Goal: Transaction & Acquisition: Purchase product/service

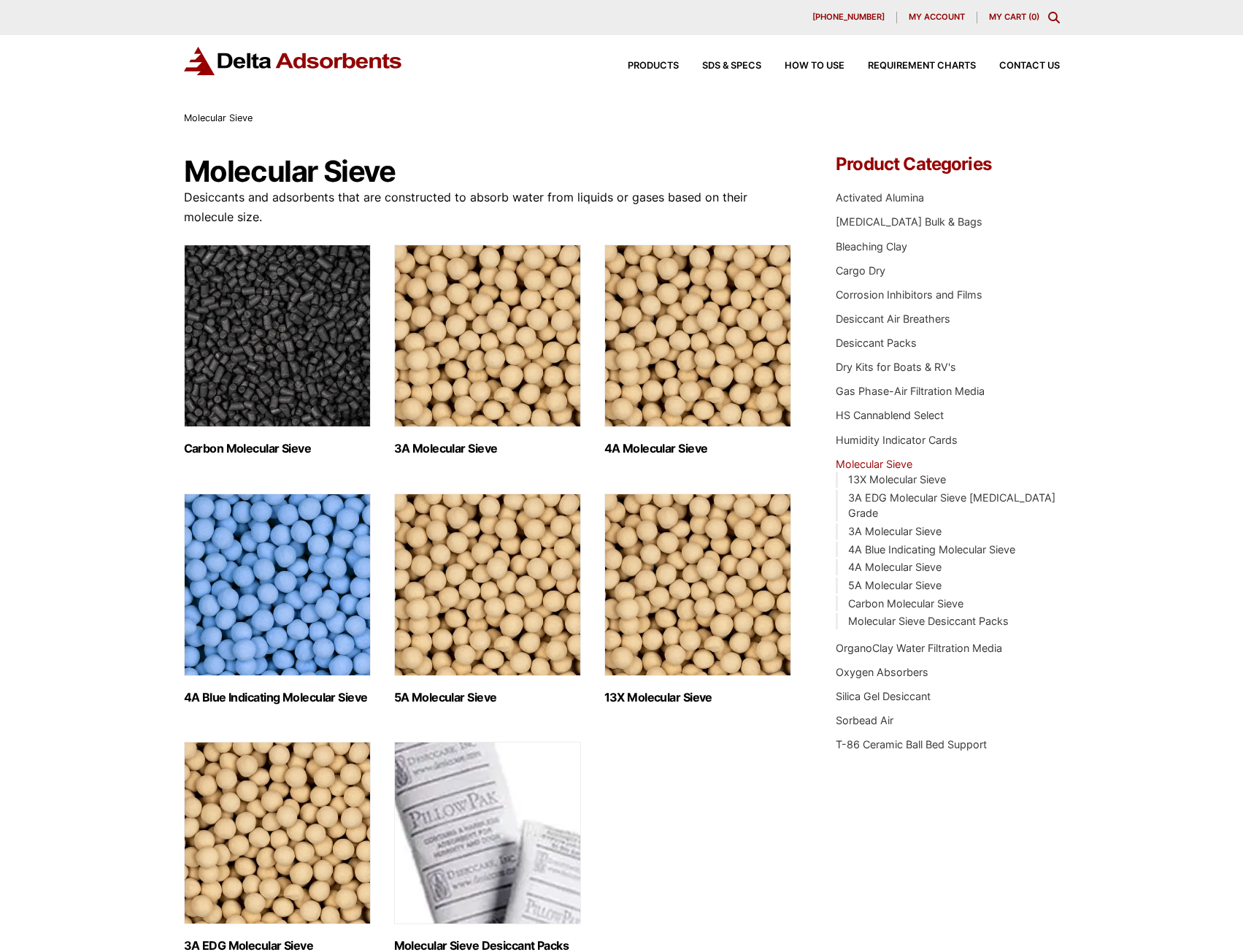
click at [680, 384] on img "Visit product category 4A Molecular Sieve" at bounding box center [697, 336] width 187 height 183
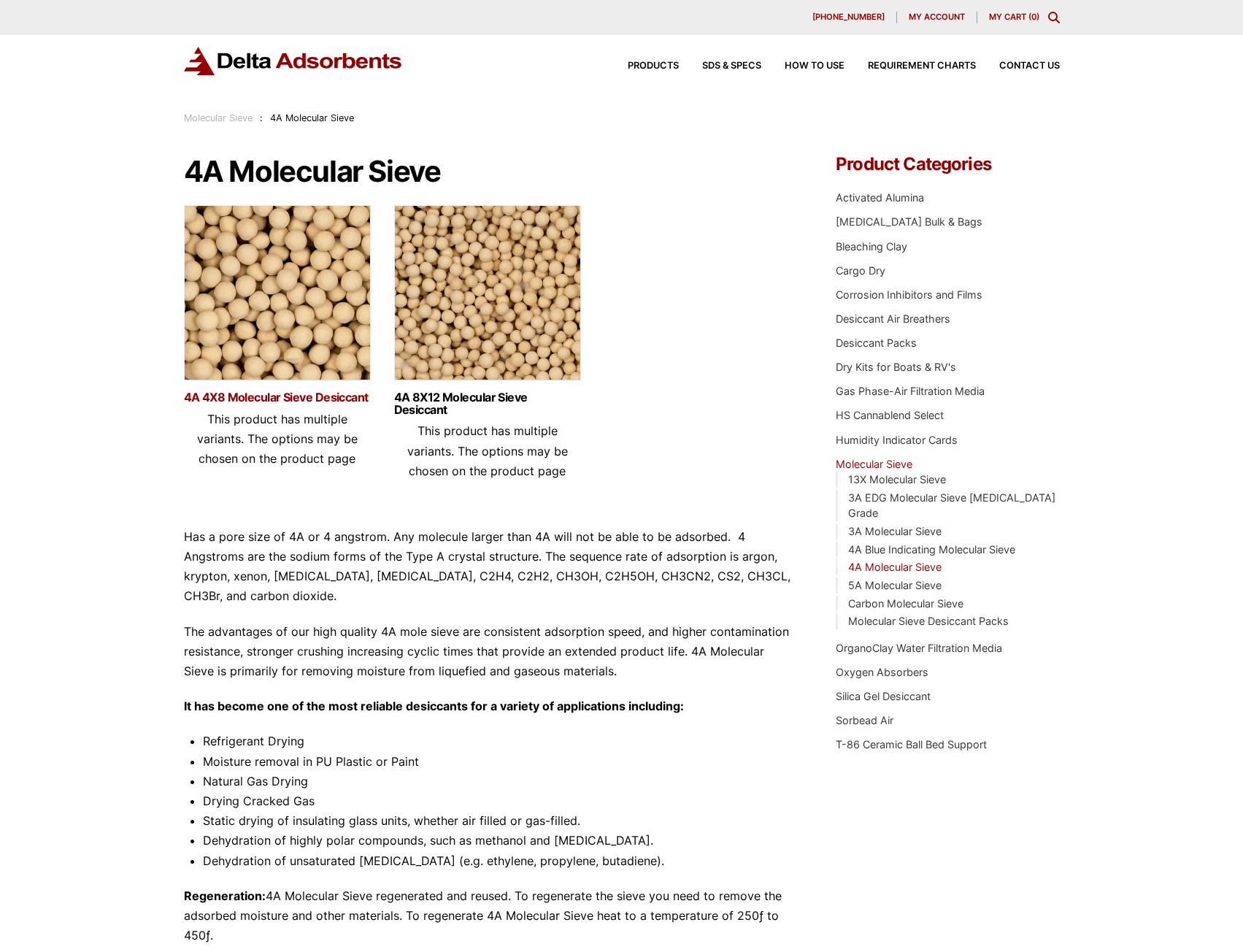
click at [252, 395] on link "4A 4X8 Molecular Sieve Desiccant" at bounding box center [277, 398] width 187 height 13
drag, startPoint x: 1044, startPoint y: 171, endPoint x: 1052, endPoint y: 159, distance: 14.4
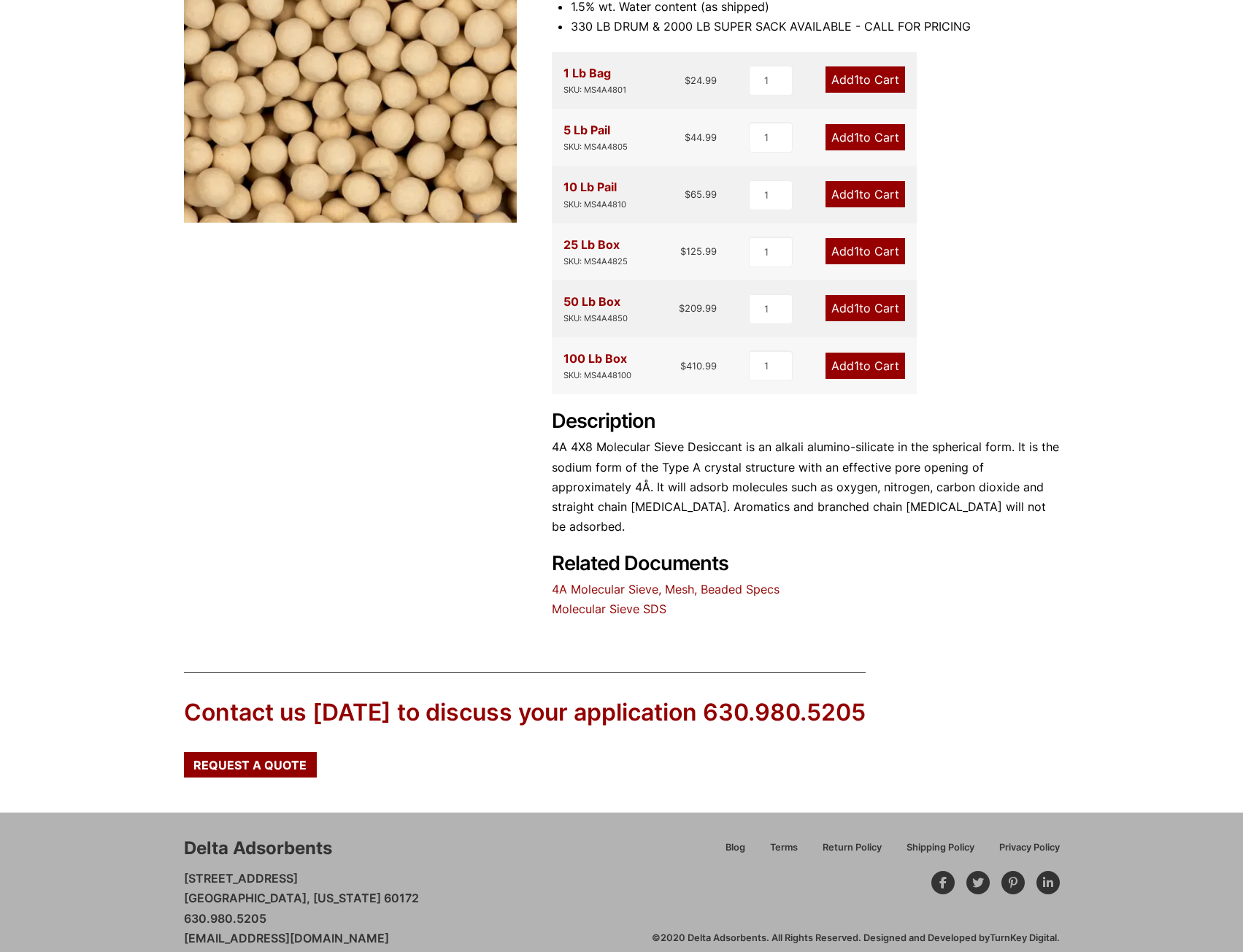
scroll to position [252, 0]
